Goal: Task Accomplishment & Management: Complete application form

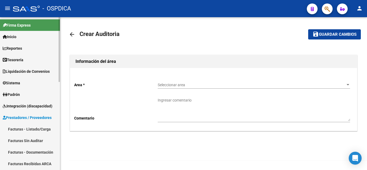
scroll to position [27, 0]
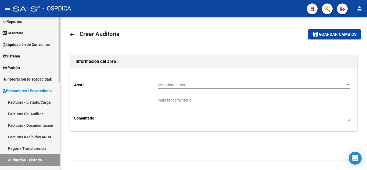
click at [37, 99] on link "Facturas - Listado/Carga" at bounding box center [30, 103] width 60 height 12
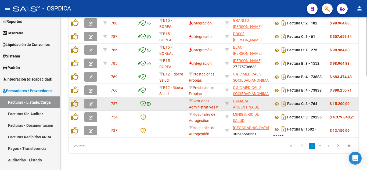
scroll to position [243, 0]
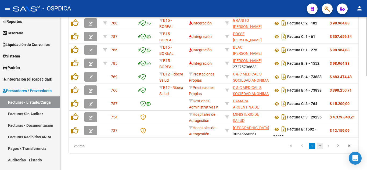
click at [322, 147] on link "2" at bounding box center [320, 146] width 6 height 6
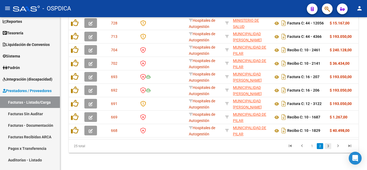
click at [329, 147] on link "3" at bounding box center [328, 146] width 6 height 6
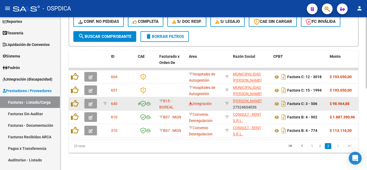
scroll to position [175, 0]
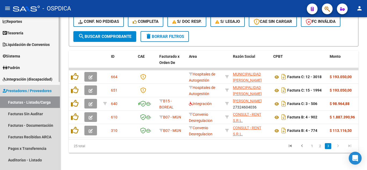
click at [30, 102] on link "Facturas - Listado/Carga" at bounding box center [30, 103] width 60 height 12
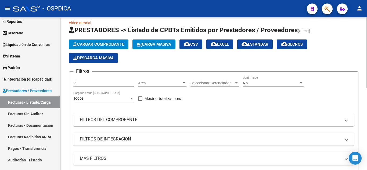
scroll to position [0, 0]
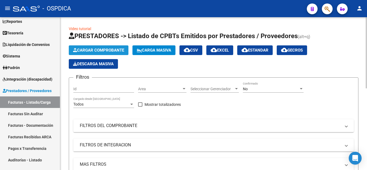
click at [111, 49] on span "Cargar Comprobante" at bounding box center [98, 50] width 51 height 5
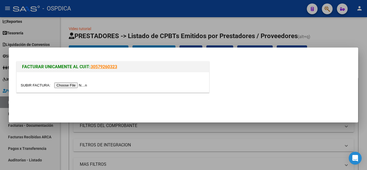
click at [79, 84] on input "file" at bounding box center [55, 86] width 68 height 6
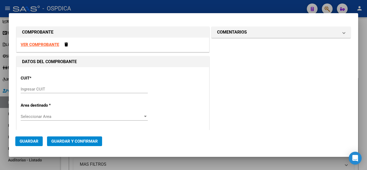
click at [70, 88] on input "Ingresar CUIT" at bounding box center [84, 89] width 127 height 5
click at [70, 89] on input "Ingresar CUIT" at bounding box center [84, 89] width 127 height 5
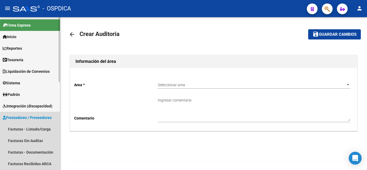
click at [36, 116] on span "Prestadores / Proveedores" at bounding box center [27, 118] width 49 height 6
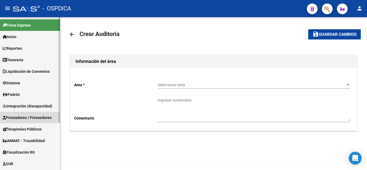
click at [34, 115] on span "Prestadores / Proveedores" at bounding box center [27, 118] width 49 height 6
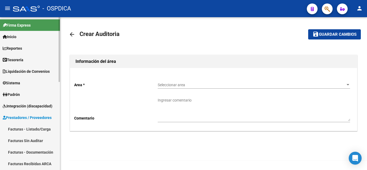
click at [19, 128] on link "Facturas - Listado/Carga" at bounding box center [30, 129] width 60 height 12
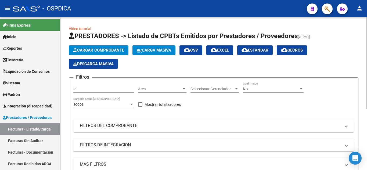
click at [109, 50] on span "Cargar Comprobante" at bounding box center [98, 50] width 51 height 5
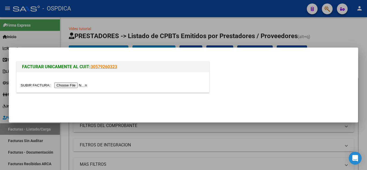
click at [79, 84] on input "file" at bounding box center [55, 86] width 68 height 6
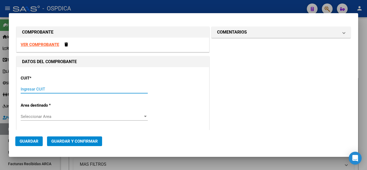
click at [60, 90] on input "Ingresar CUIT" at bounding box center [84, 89] width 127 height 5
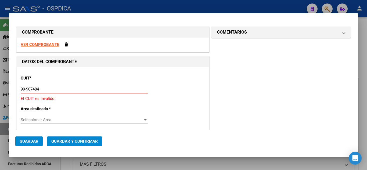
click at [22, 88] on input "99-907484" at bounding box center [84, 89] width 127 height 5
click at [61, 91] on input "30-99907484" at bounding box center [84, 89] width 127 height 5
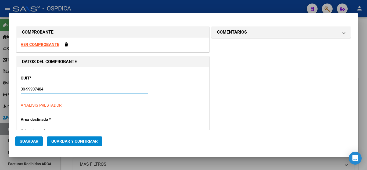
type input "30-99907484-3"
type input "210"
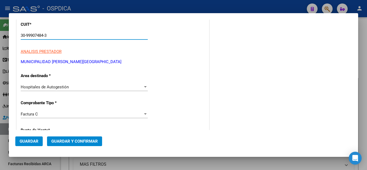
scroll to position [81, 0]
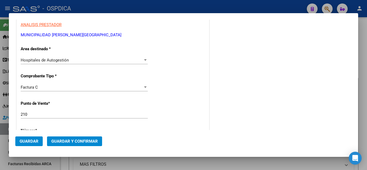
type input "30-99907484-3"
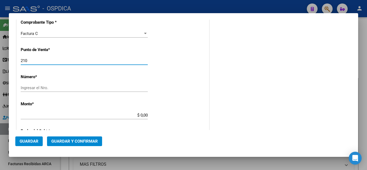
drag, startPoint x: 44, startPoint y: 60, endPoint x: 15, endPoint y: 66, distance: 29.3
click at [15, 65] on div "DATOS DEL COMPROBANTE CUIT * 30-99907484-3 Ingresar CUIT ANALISIS PRESTADOR MUN…" at bounding box center [112, 118] width 195 height 393
type input "0100"
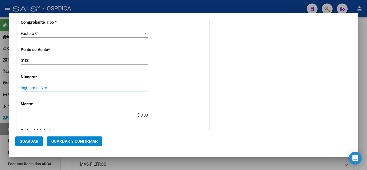
click at [72, 90] on input "Ingresar el Nro." at bounding box center [84, 88] width 127 height 5
click at [185, 98] on div "CUIT * 30-99907484-3 Ingresar CUIT ANALISIS PRESTADOR MUNICIPALIDAD DE CORDOBA …" at bounding box center [113, 123] width 193 height 381
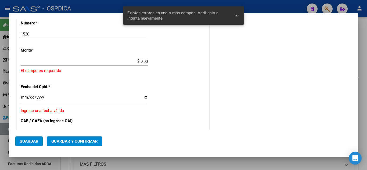
scroll to position [172, 0]
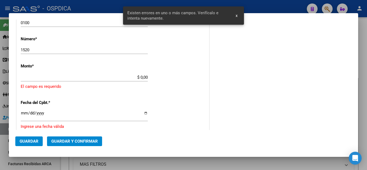
click at [123, 49] on input "1520" at bounding box center [84, 50] width 127 height 5
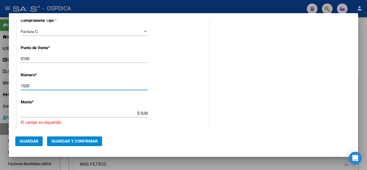
scroll to position [146, 0]
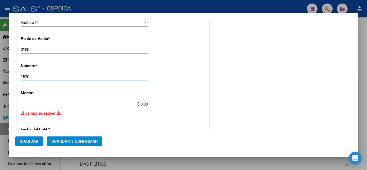
click at [21, 75] on input "1520" at bounding box center [84, 77] width 127 height 5
click at [133, 75] on input "00001520" at bounding box center [84, 77] width 127 height 5
drag, startPoint x: 29, startPoint y: 76, endPoint x: 9, endPoint y: 79, distance: 20.9
click at [9, 79] on div "COMPROBANTE VER COMPROBANTE DATOS DEL COMPROBANTE CUIT * 30-99907484-3 Ingresar…" at bounding box center [183, 85] width 367 height 170
type input "1520"
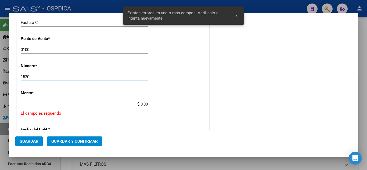
scroll to position [174, 0]
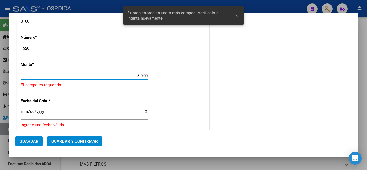
drag, startPoint x: 135, startPoint y: 75, endPoint x: 151, endPoint y: 76, distance: 16.2
click at [151, 76] on div "CUIT * 30-99907484-3 Ingresar CUIT ANALISIS PRESTADOR MUNICIPALIDAD DE CORDOBA …" at bounding box center [113, 90] width 193 height 394
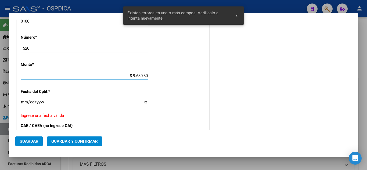
type input "$ 96.308,00"
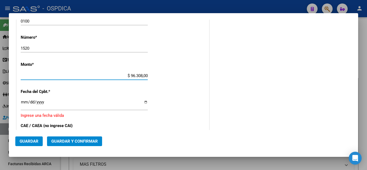
click at [23, 101] on input "Ingresar la fecha" at bounding box center [84, 104] width 127 height 9
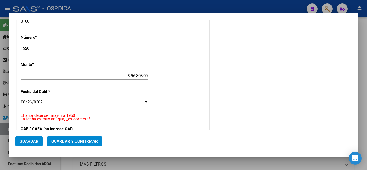
type input "2025-08-26"
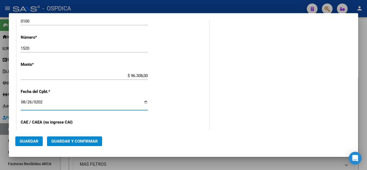
click at [177, 97] on div "CUIT * 30-99907484-3 Ingresar CUIT ANALISIS PRESTADOR MUNICIPALIDAD DE CORDOBA …" at bounding box center [113, 83] width 193 height 381
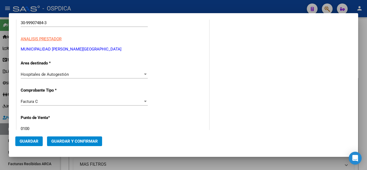
scroll to position [0, 0]
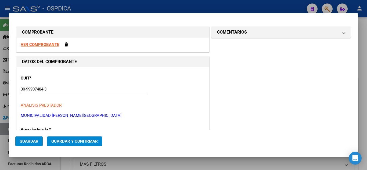
click at [42, 42] on strong "VER COMPROBANTE" at bounding box center [40, 44] width 38 height 5
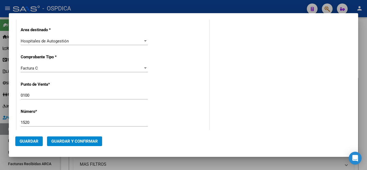
scroll to position [104, 0]
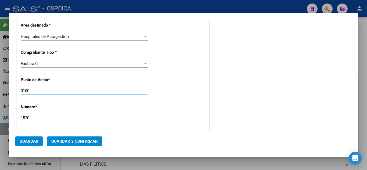
click at [23, 91] on input "0100" at bounding box center [84, 90] width 127 height 5
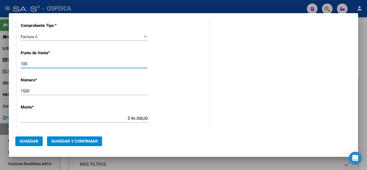
scroll to position [158, 0]
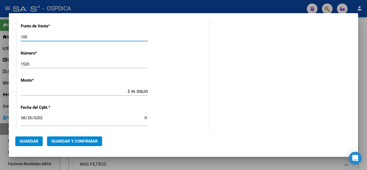
type input "100"
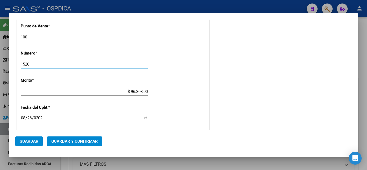
click at [130, 64] on input "1520" at bounding box center [84, 64] width 127 height 5
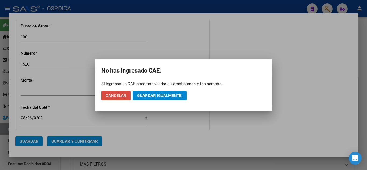
click at [114, 95] on span "Cancelar" at bounding box center [116, 95] width 21 height 5
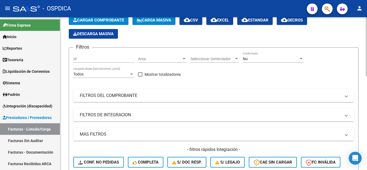
scroll to position [0, 0]
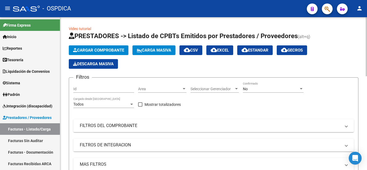
click at [92, 49] on span "Cargar Comprobante" at bounding box center [98, 50] width 51 height 5
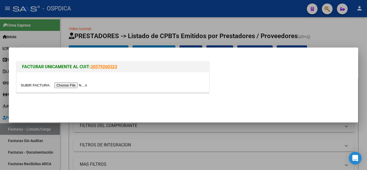
click at [80, 86] on input "file" at bounding box center [55, 86] width 68 height 6
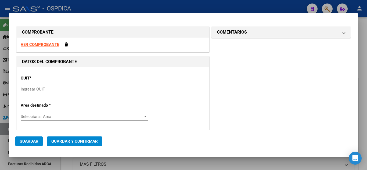
click at [87, 87] on div "Ingresar CUIT" at bounding box center [84, 89] width 127 height 8
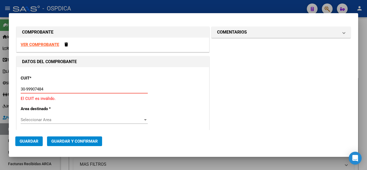
type input "30-99907484-3"
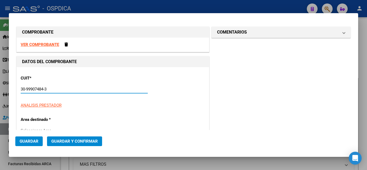
type input "210"
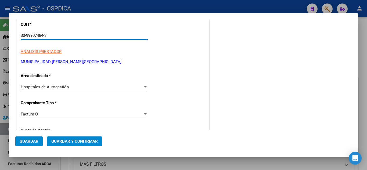
scroll to position [81, 0]
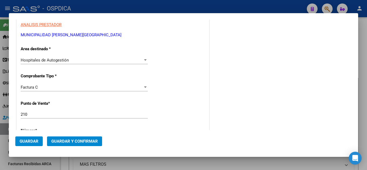
type input "30-99907484-3"
drag, startPoint x: 40, startPoint y: 114, endPoint x: 5, endPoint y: 115, distance: 35.2
click at [5, 115] on div "COMPROBANTE VER COMPROBANTE DATOS DEL COMPROBANTE CUIT * 30-99907484-3 Ingresar…" at bounding box center [183, 85] width 367 height 170
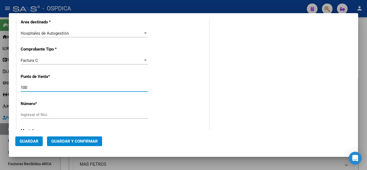
type input "100"
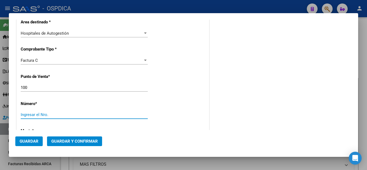
click at [62, 115] on input "Ingresar el Nro." at bounding box center [84, 114] width 127 height 5
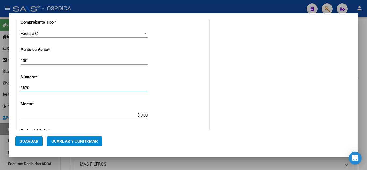
type input "1520"
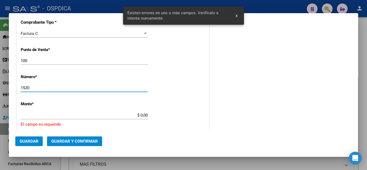
scroll to position [172, 0]
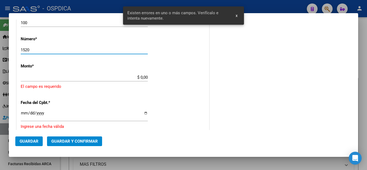
click at [146, 76] on input "$ 0,00" at bounding box center [84, 77] width 127 height 5
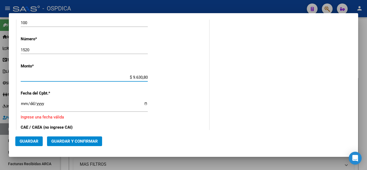
type input "$ 96.308,00"
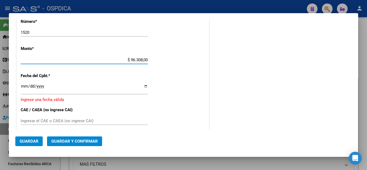
scroll to position [199, 0]
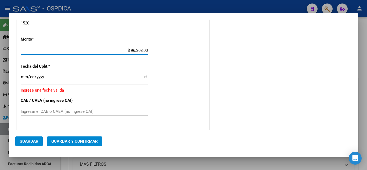
click at [24, 75] on input "Ingresar la fecha" at bounding box center [84, 79] width 127 height 9
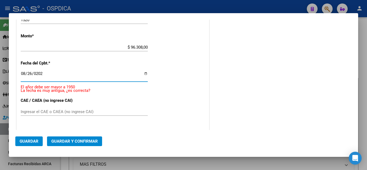
type input "2025-08-26"
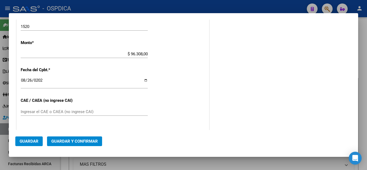
click at [176, 80] on div "CUIT * 30-99907484-3 Ingresar CUIT ANALISIS PRESTADOR MUNICIPALIDAD DE CORDOBA …" at bounding box center [113, 61] width 193 height 381
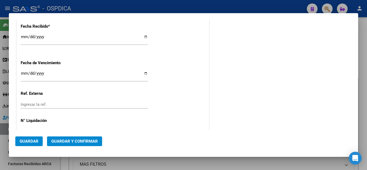
scroll to position [320, 0]
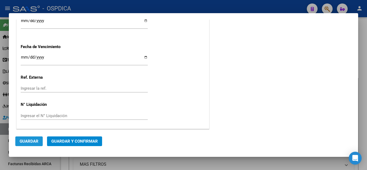
click at [30, 141] on span "Guardar" at bounding box center [29, 141] width 19 height 5
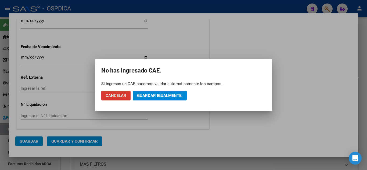
click at [173, 94] on span "Guardar igualmente." at bounding box center [159, 95] width 45 height 5
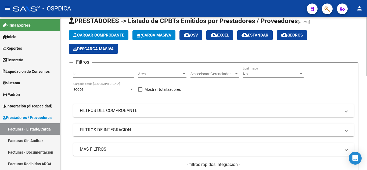
scroll to position [0, 0]
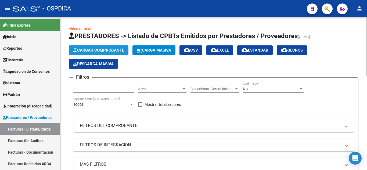
click at [117, 50] on span "Cargar Comprobante" at bounding box center [98, 50] width 51 height 5
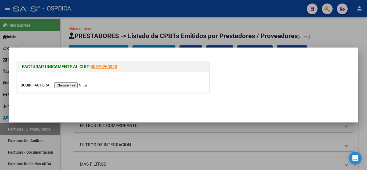
click at [85, 87] on input "file" at bounding box center [55, 86] width 68 height 6
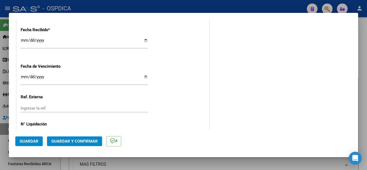
scroll to position [339, 0]
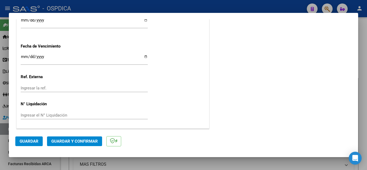
click at [33, 140] on span "Guardar" at bounding box center [29, 141] width 19 height 5
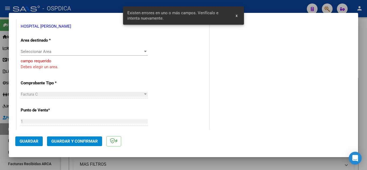
scroll to position [83, 0]
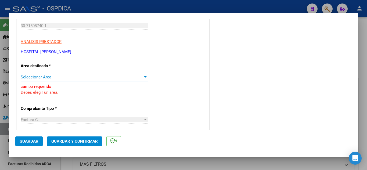
click at [144, 76] on div at bounding box center [145, 77] width 5 height 4
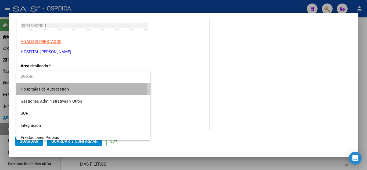
click at [76, 91] on span "Hospitales de Autogestión" at bounding box center [84, 89] width 126 height 12
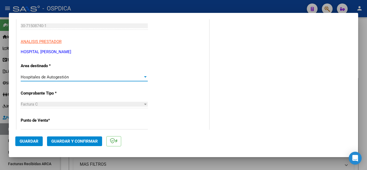
click at [29, 141] on span "Guardar" at bounding box center [29, 141] width 19 height 5
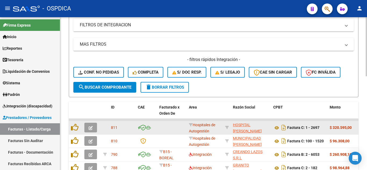
scroll to position [161, 0]
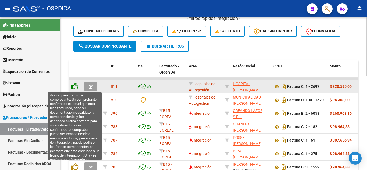
click at [76, 84] on icon at bounding box center [75, 87] width 8 height 8
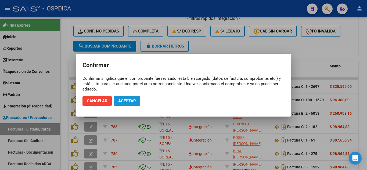
click at [129, 100] on span "Aceptar" at bounding box center [127, 101] width 18 height 5
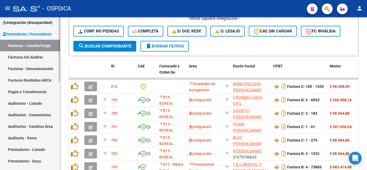
scroll to position [108, 0]
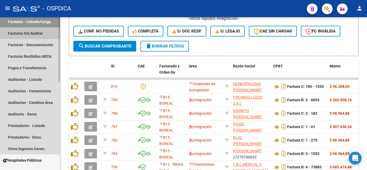
click at [35, 34] on link "Facturas Sin Auditar" at bounding box center [30, 33] width 60 height 12
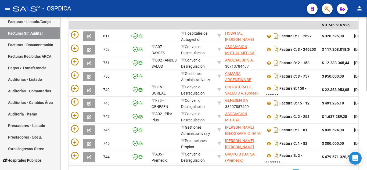
scroll to position [84, 0]
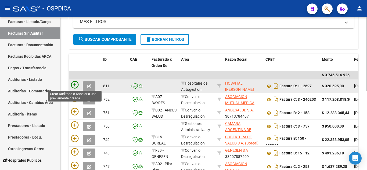
click at [76, 84] on icon at bounding box center [75, 85] width 8 height 8
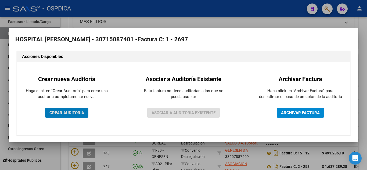
click at [77, 111] on span "CREAR AUDITORIA" at bounding box center [66, 113] width 35 height 5
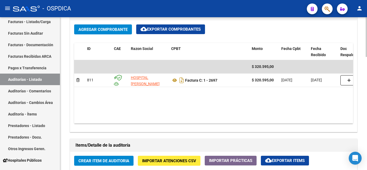
scroll to position [269, 0]
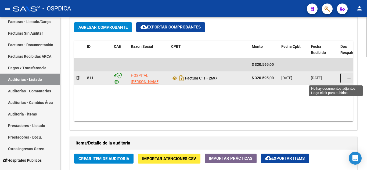
click at [352, 78] on button "button" at bounding box center [349, 78] width 17 height 10
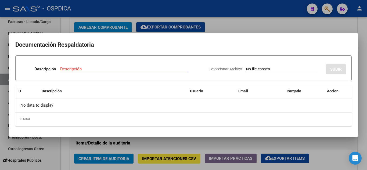
click at [255, 68] on input "Seleccionar Archivo" at bounding box center [281, 69] width 71 height 5
type input "C:\fakepath\OSPDICA IND CURTIDORES ARG.pdf"
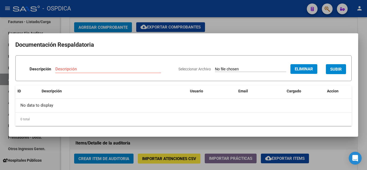
click at [109, 68] on input "Descripción" at bounding box center [108, 69] width 106 height 5
type input "A"
type input "Detalle"
click at [335, 69] on span "SUBIR" at bounding box center [337, 69] width 12 height 5
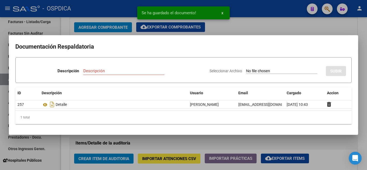
click at [323, 26] on div at bounding box center [183, 85] width 367 height 170
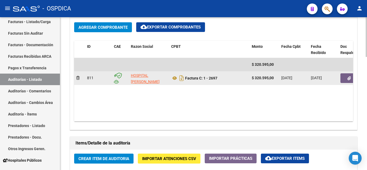
click at [345, 77] on button "button" at bounding box center [349, 78] width 17 height 10
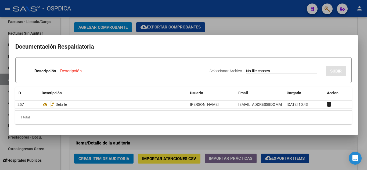
click at [250, 29] on div at bounding box center [183, 85] width 367 height 170
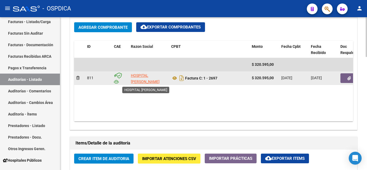
scroll to position [1, 0]
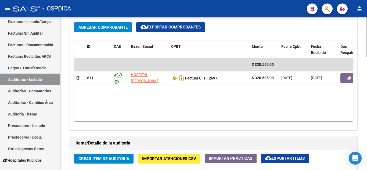
click at [98, 158] on span "Crear Item de Auditoria" at bounding box center [104, 159] width 51 height 5
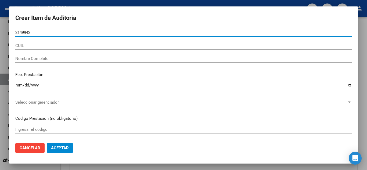
type input "21499421"
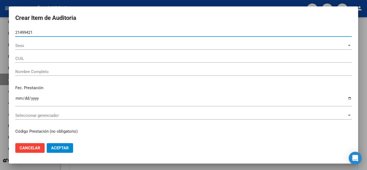
type input "27214994211"
type input "RODRIGUEZ DORA SUSANA"
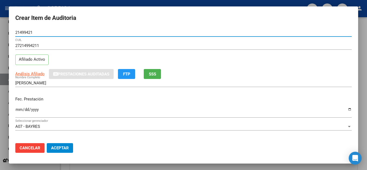
type input "21499421"
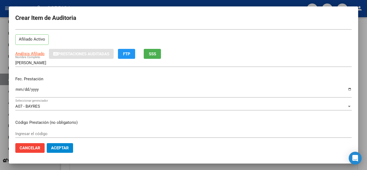
scroll to position [27, 0]
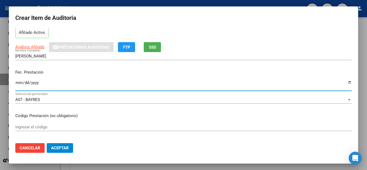
click at [18, 81] on input "Ingresar la fecha" at bounding box center [183, 85] width 337 height 9
type input "2025-07-02"
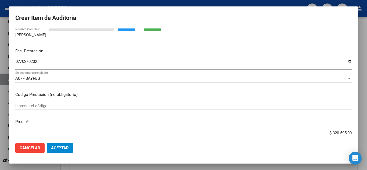
scroll to position [54, 0]
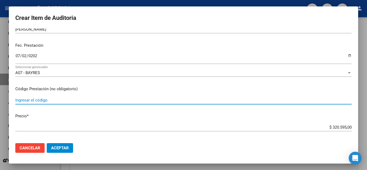
click at [161, 101] on input "Ingresar el código" at bounding box center [183, 100] width 337 height 5
click at [80, 101] on input "Ingresar el código" at bounding box center [183, 100] width 337 height 5
click at [67, 101] on input "34" at bounding box center [183, 100] width 337 height 5
type input "3"
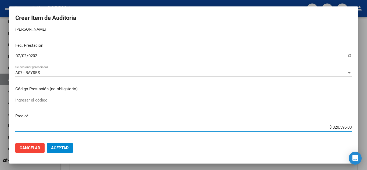
drag, startPoint x: 321, startPoint y: 127, endPoint x: 225, endPoint y: 34, distance: 134.1
click at [352, 126] on app-form-text-field "Precio * $ 320.595,00 Ingresar el precio" at bounding box center [185, 121] width 341 height 17
type input "$ 0,01"
type input "$ 0,12"
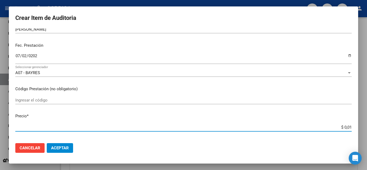
type input "$ 0,12"
type input "$ 1,20"
type input "$ 12,01"
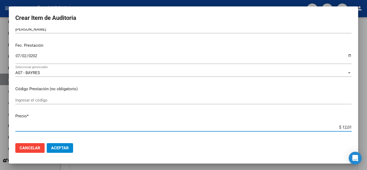
type input "$ 120,16"
type input "$ 1.201,67"
type input "$ 12.016,70"
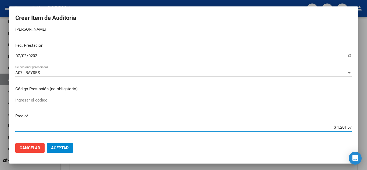
type input "$ 12.016,70"
type input "$ 120.167,00"
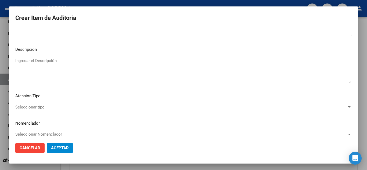
scroll to position [374, 0]
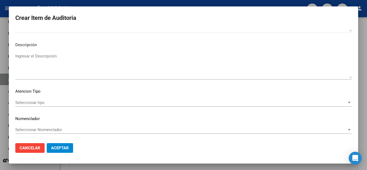
click at [47, 101] on span "Seleccionar tipo" at bounding box center [181, 102] width 332 height 5
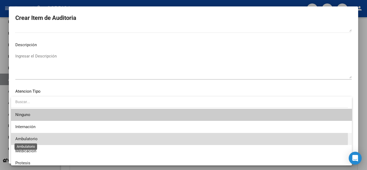
click at [37, 139] on span "Ambulatorio" at bounding box center [26, 139] width 22 height 5
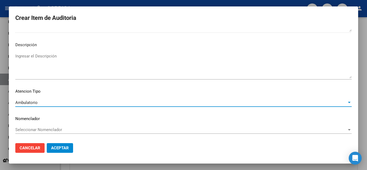
click at [60, 150] on span "Aceptar" at bounding box center [60, 148] width 18 height 5
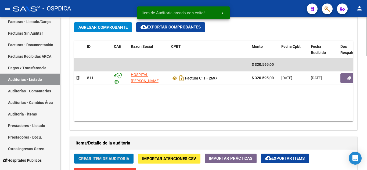
scroll to position [296, 0]
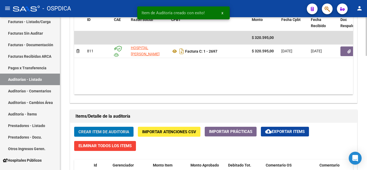
click at [109, 130] on span "Crear Item de Auditoria" at bounding box center [104, 132] width 51 height 5
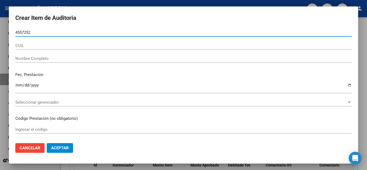
type input "45572520"
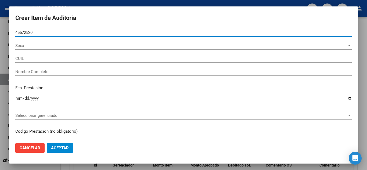
type input "20455725209"
type input "CORTES ENZO ARIEL"
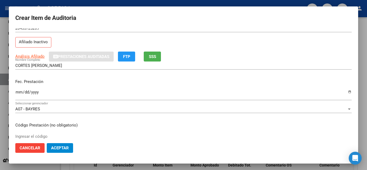
scroll to position [27, 0]
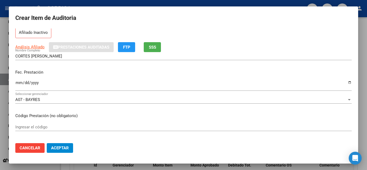
type input "45572520"
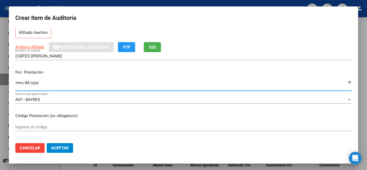
click at [19, 83] on input "Ingresar la fecha" at bounding box center [183, 85] width 337 height 9
type input "2025-07-30"
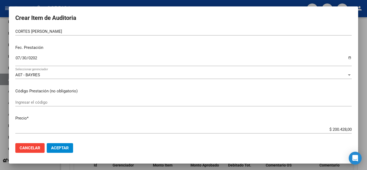
scroll to position [81, 0]
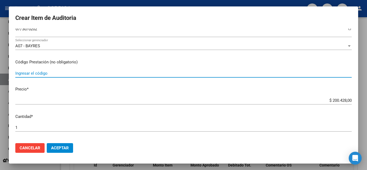
click at [148, 74] on input "Ingresar el código" at bounding box center [183, 73] width 337 height 5
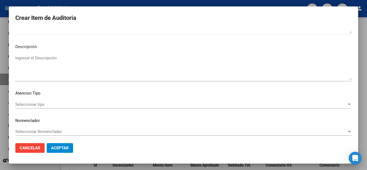
scroll to position [374, 0]
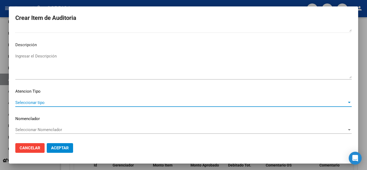
click at [55, 103] on span "Seleccionar tipo" at bounding box center [181, 102] width 332 height 5
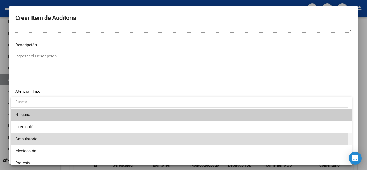
click at [40, 137] on span "Ambulatorio" at bounding box center [181, 139] width 333 height 12
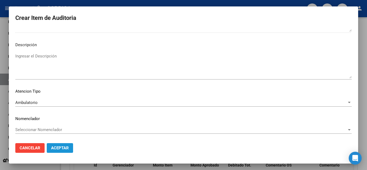
click at [59, 147] on span "Aceptar" at bounding box center [60, 148] width 18 height 5
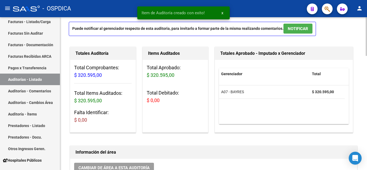
scroll to position [0, 0]
